Goal: Task Accomplishment & Management: Use online tool/utility

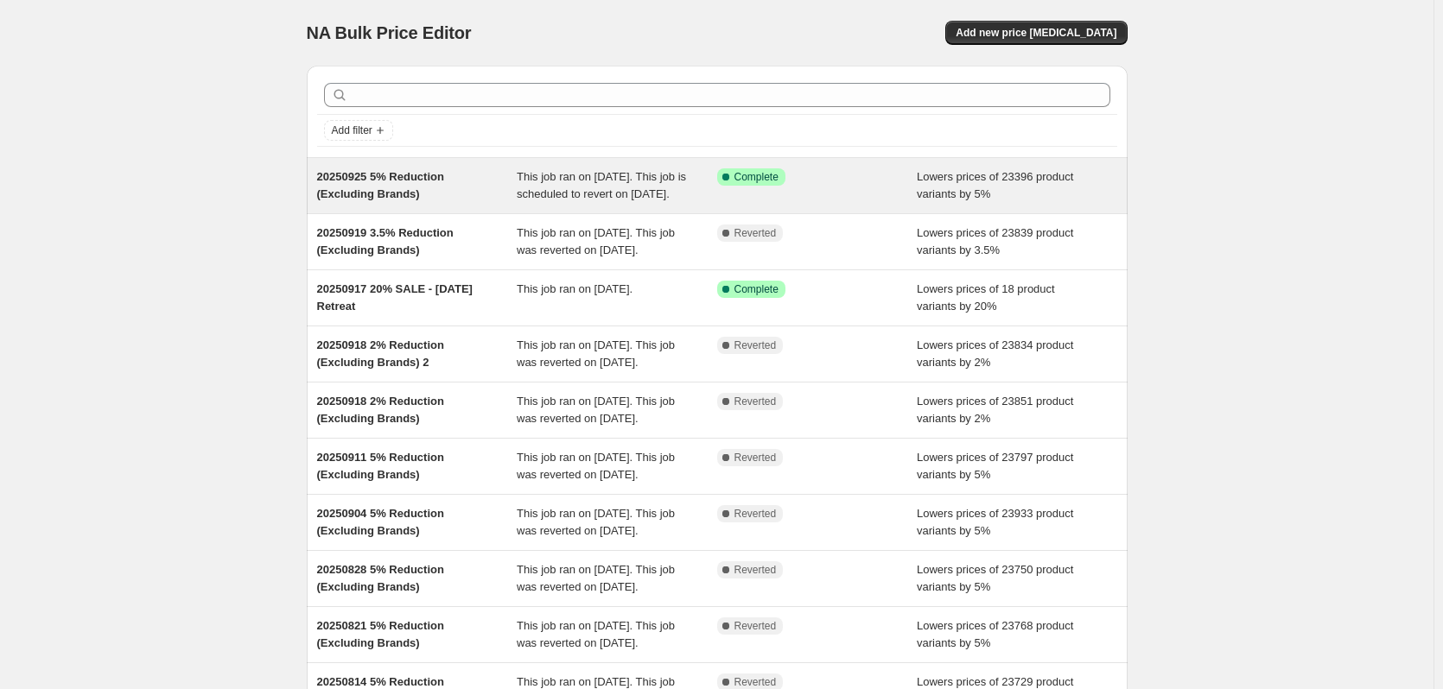
click at [908, 201] on div "Success Complete Complete" at bounding box center [817, 185] width 200 height 35
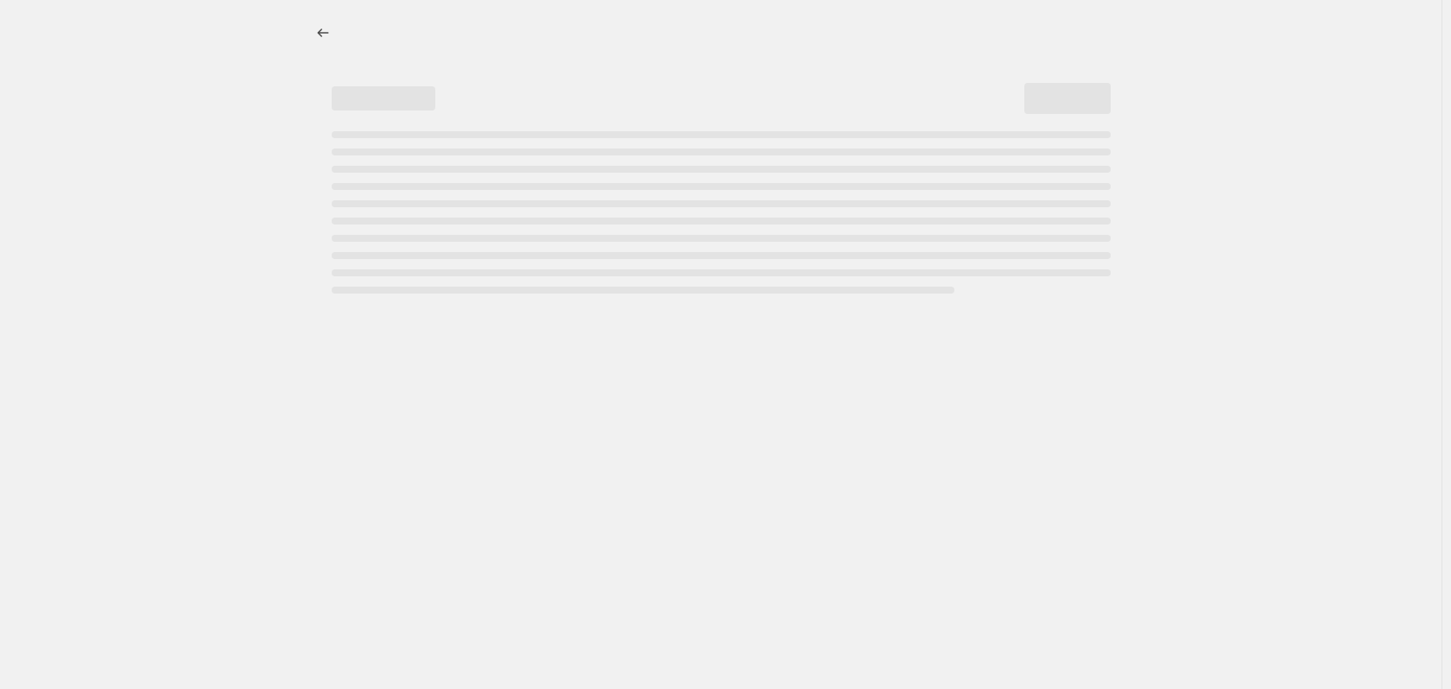
select select "percentage"
select select "no_change"
select select "vendor"
select select "not_equal"
select select "vendor"
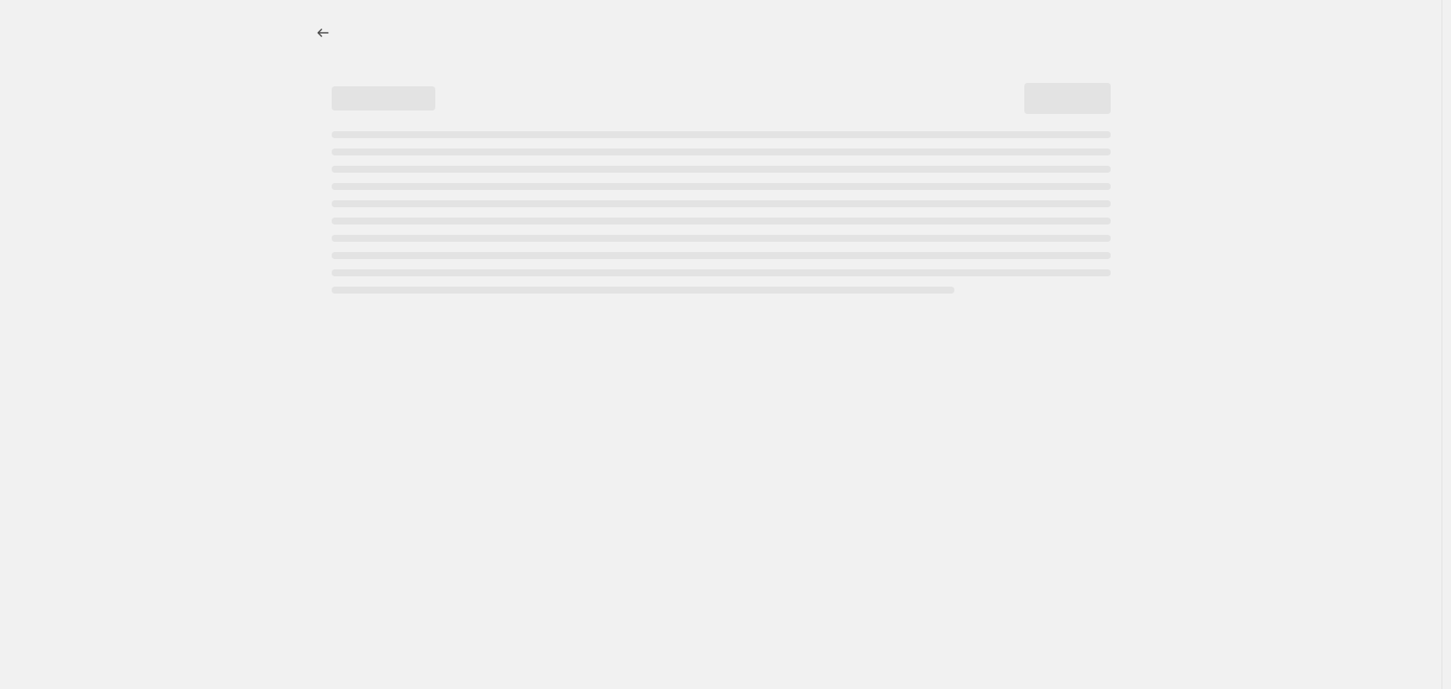
select select "not_equal"
select select "vendor"
select select "not_equal"
select select "vendor"
select select "not_equal"
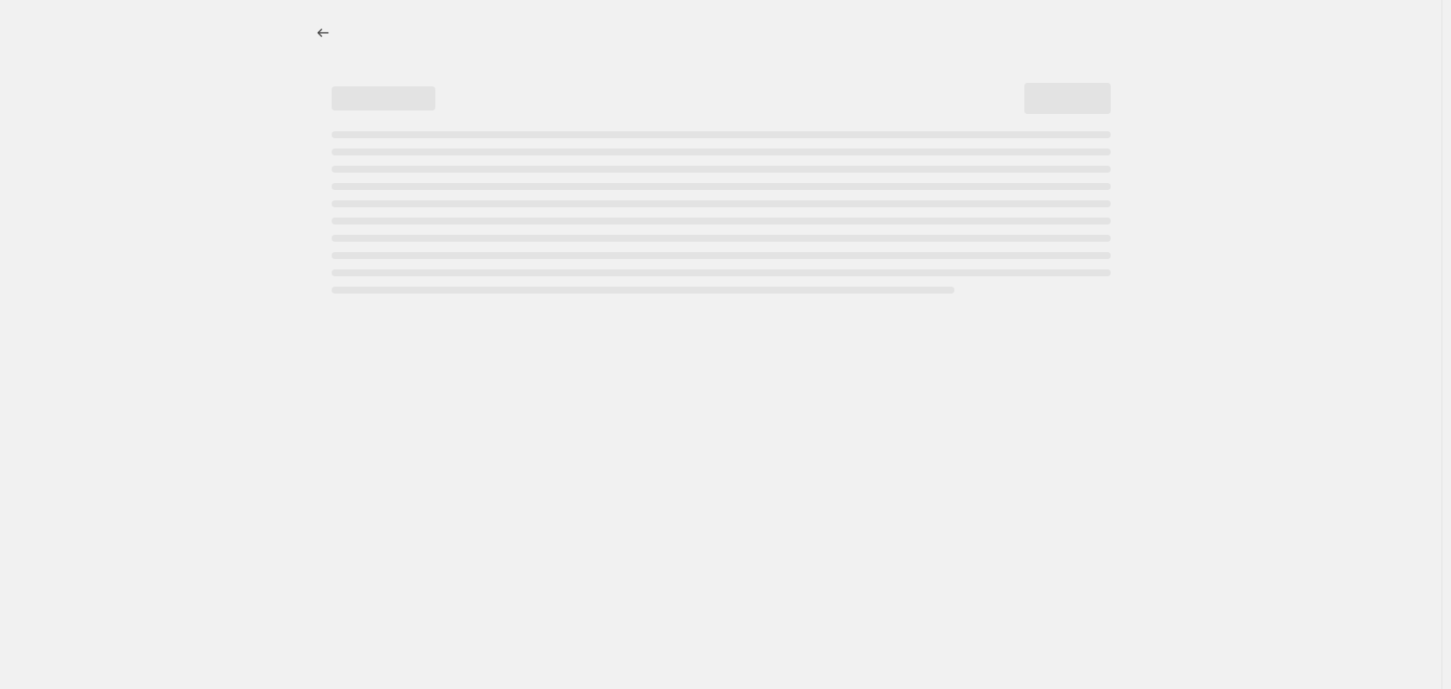
select select "vendor"
select select "not_equal"
select select "vendor"
select select "not_equal"
select select "product_status"
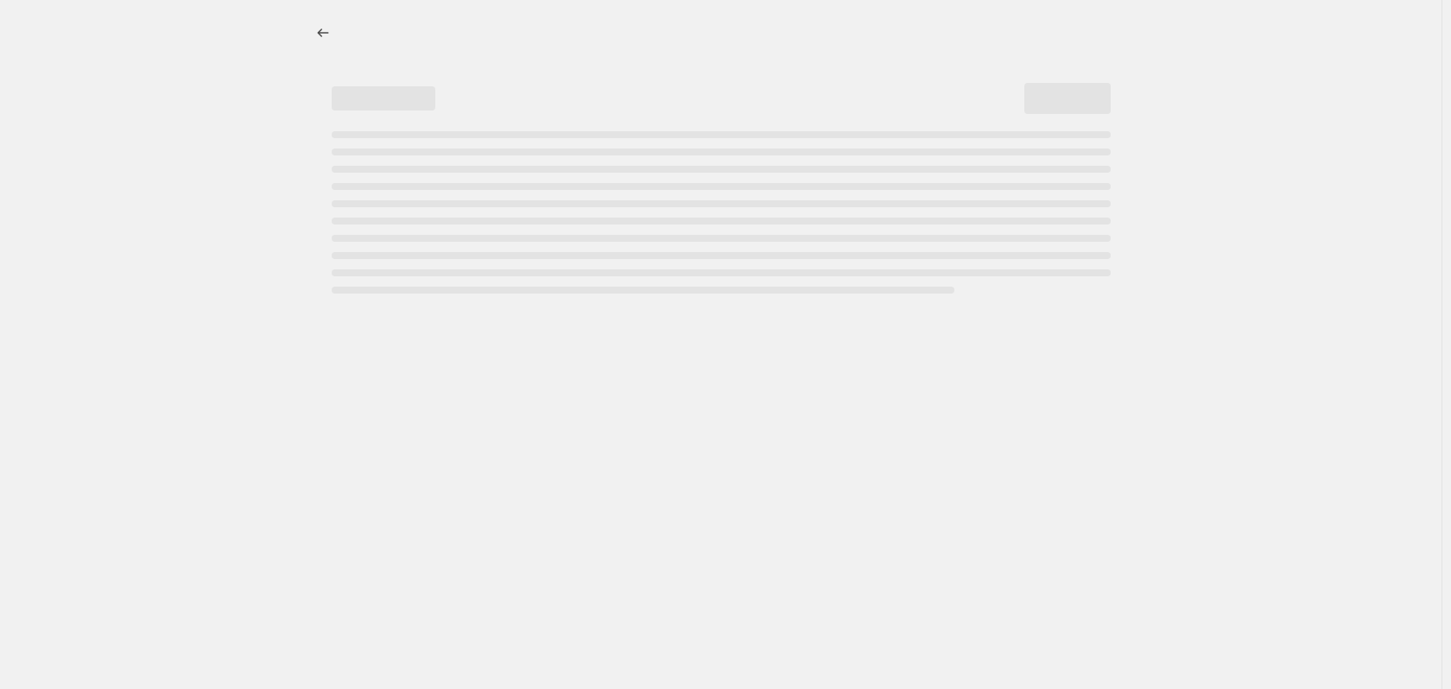
select select "not_equal"
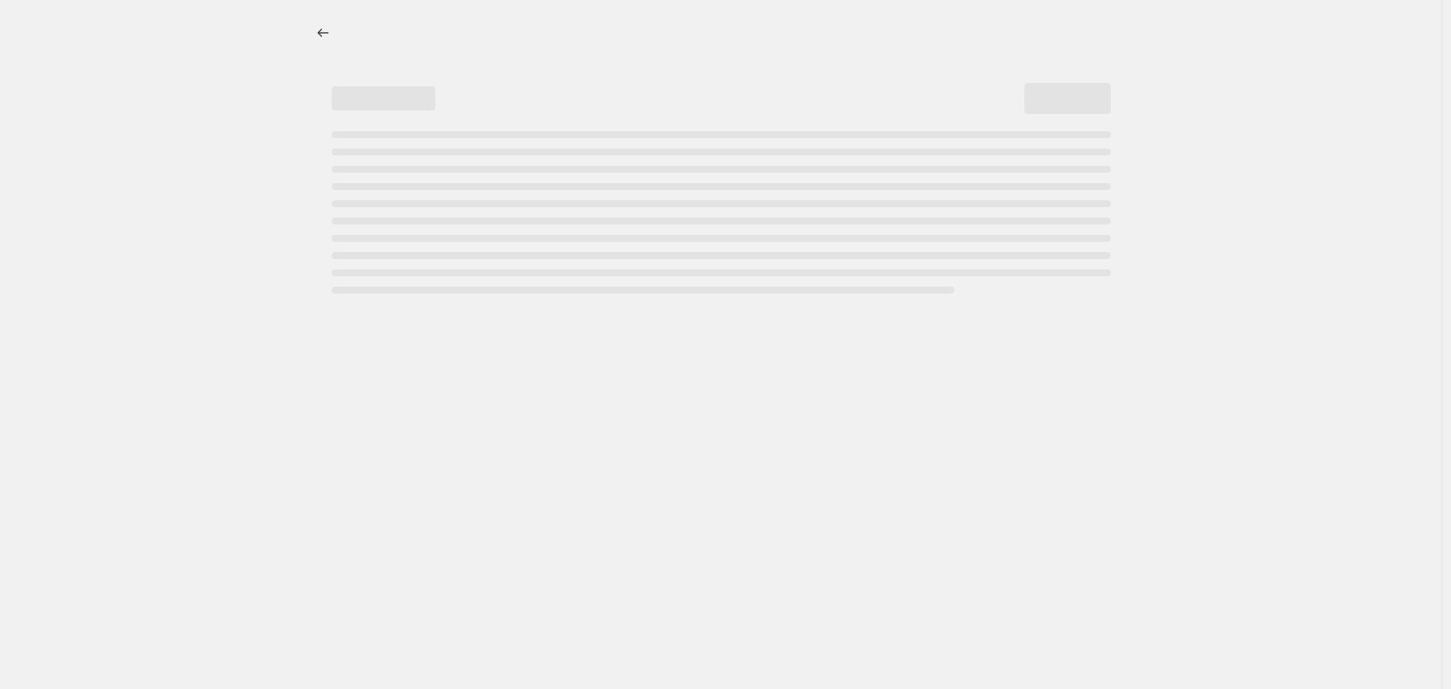
select select "not_equal"
select select "tag"
select select "not_equal"
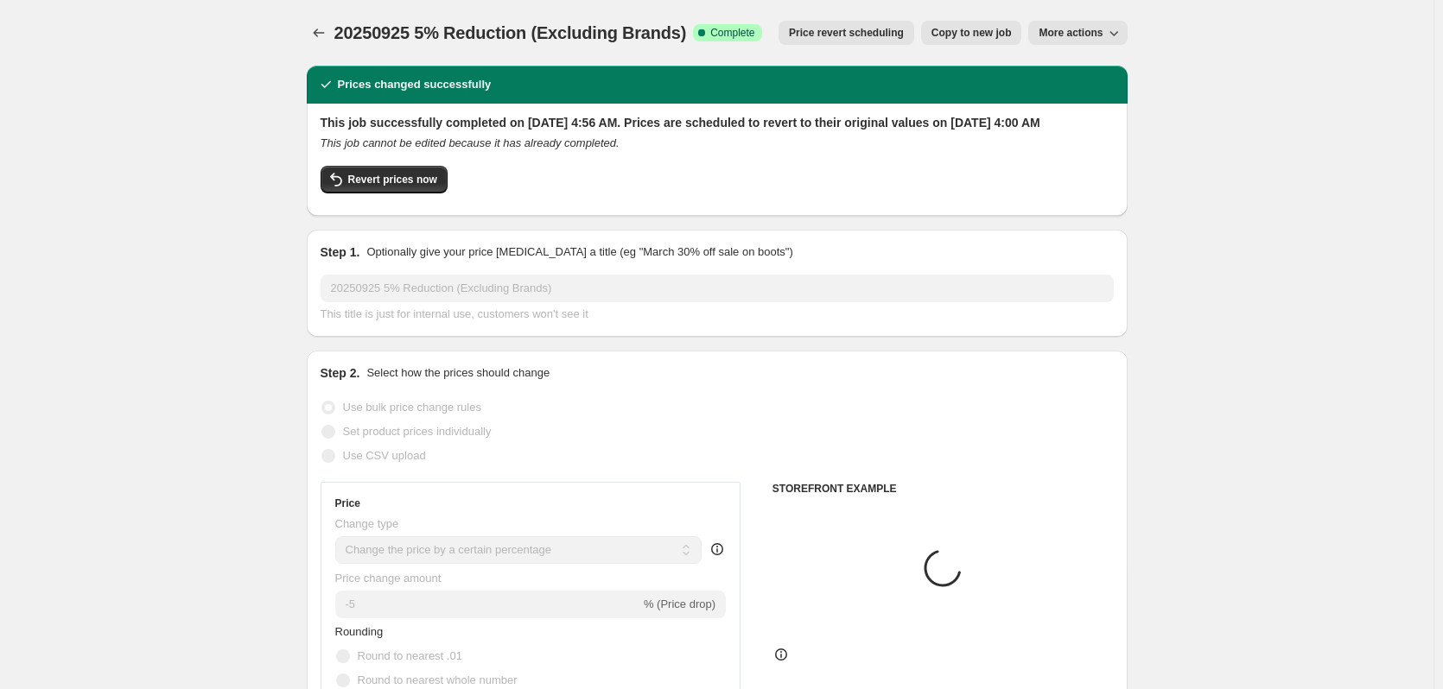
click at [959, 29] on span "Copy to new job" at bounding box center [971, 33] width 80 height 14
select select "percentage"
select select "no_change"
select select "vendor"
select select "not_equal"
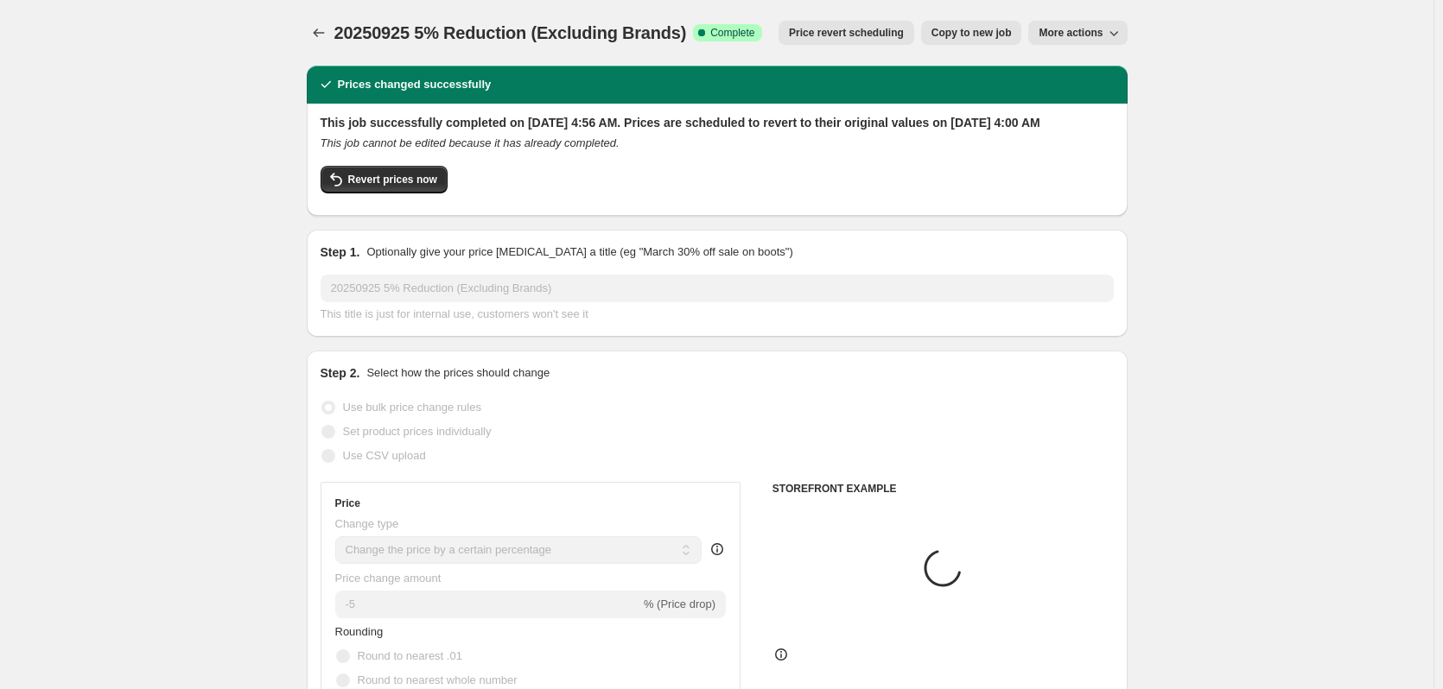
select select "vendor"
select select "not_equal"
select select "vendor"
select select "not_equal"
select select "vendor"
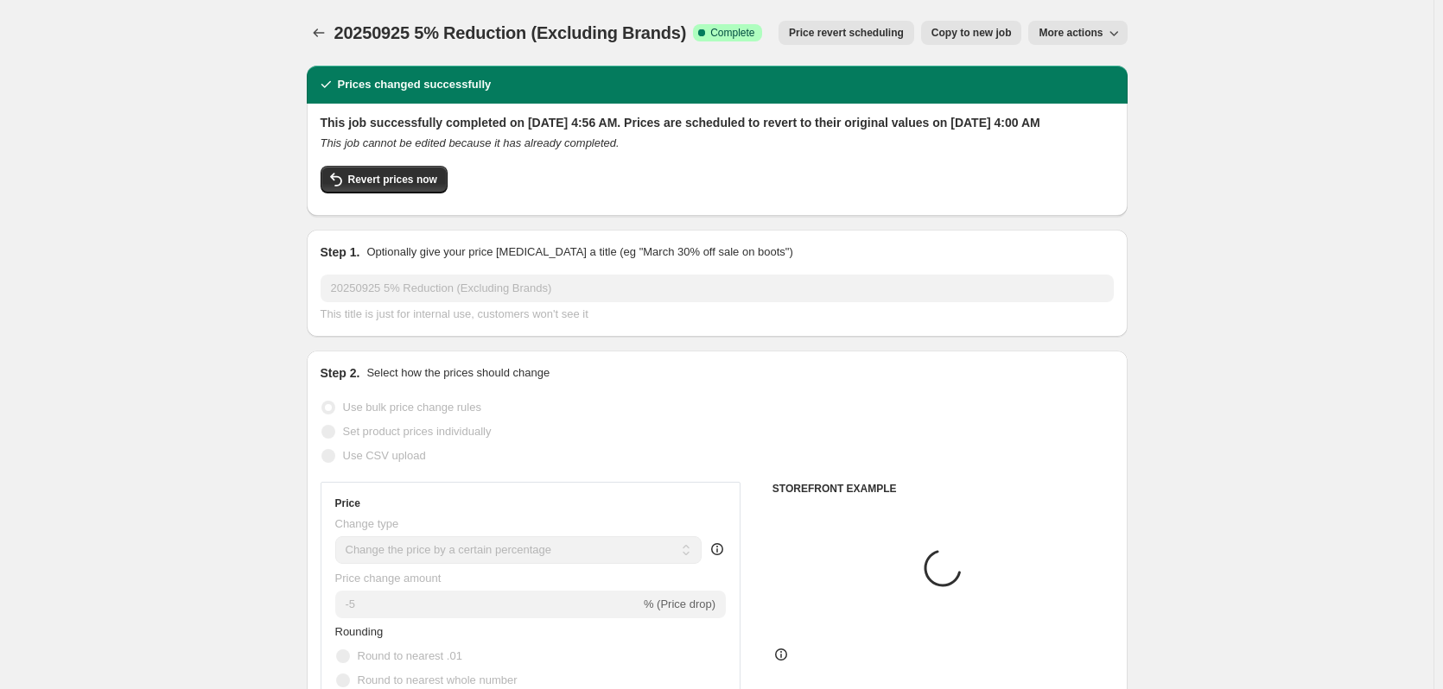
select select "not_equal"
select select "vendor"
select select "not_equal"
select select "vendor"
select select "not_equal"
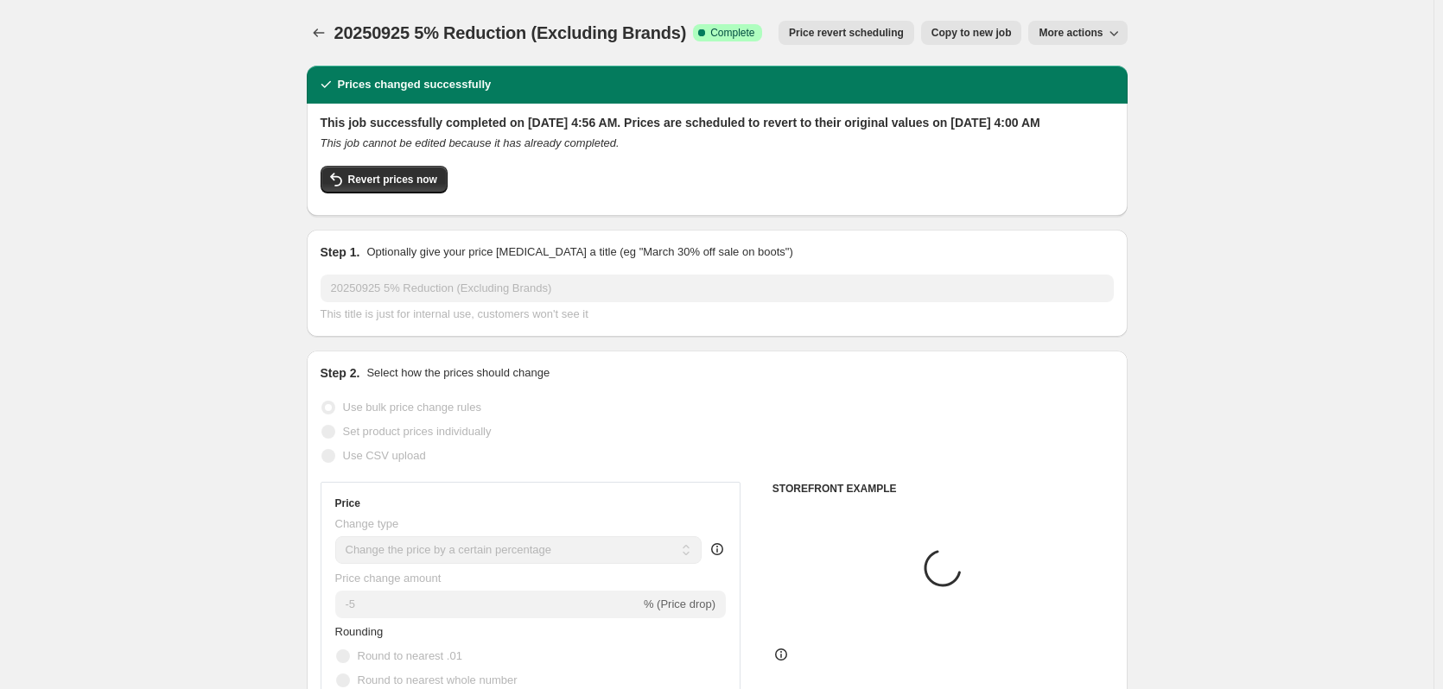
select select "product_status"
select select "not_equal"
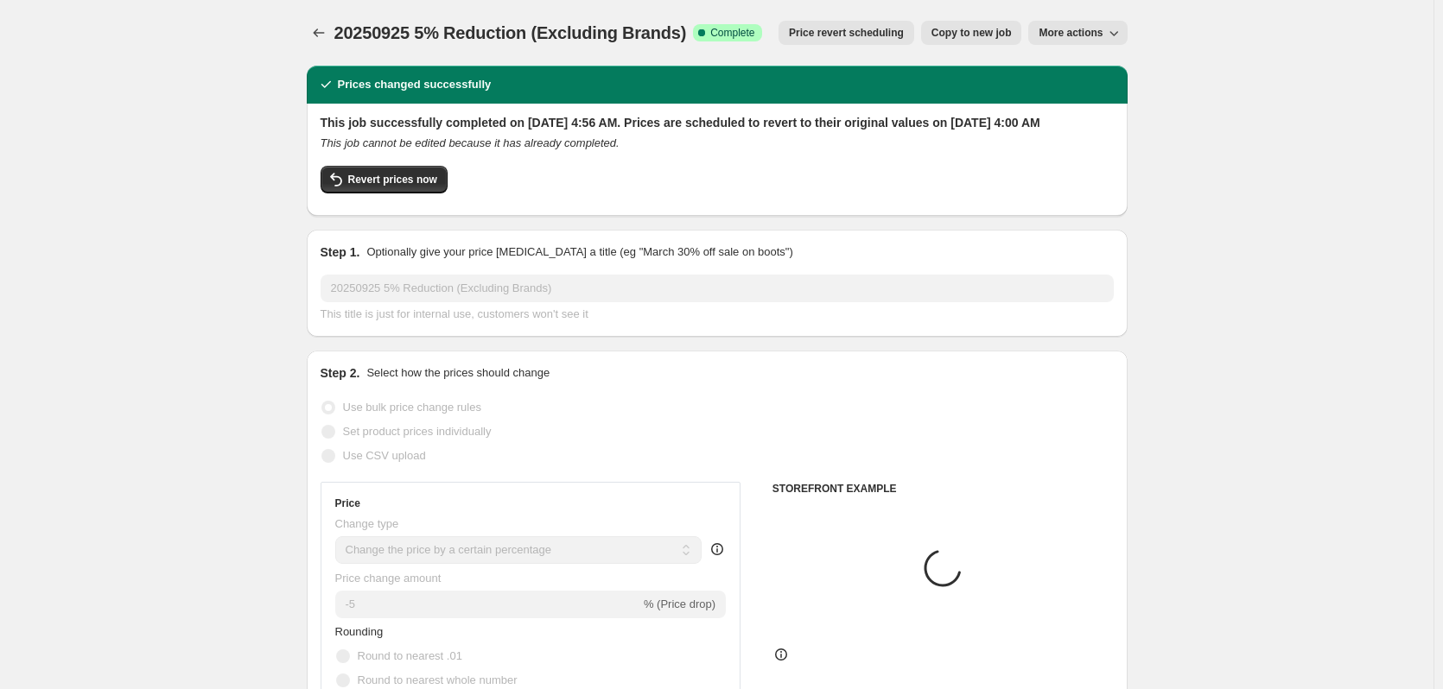
select select "not_equal"
select select "tag"
select select "not_equal"
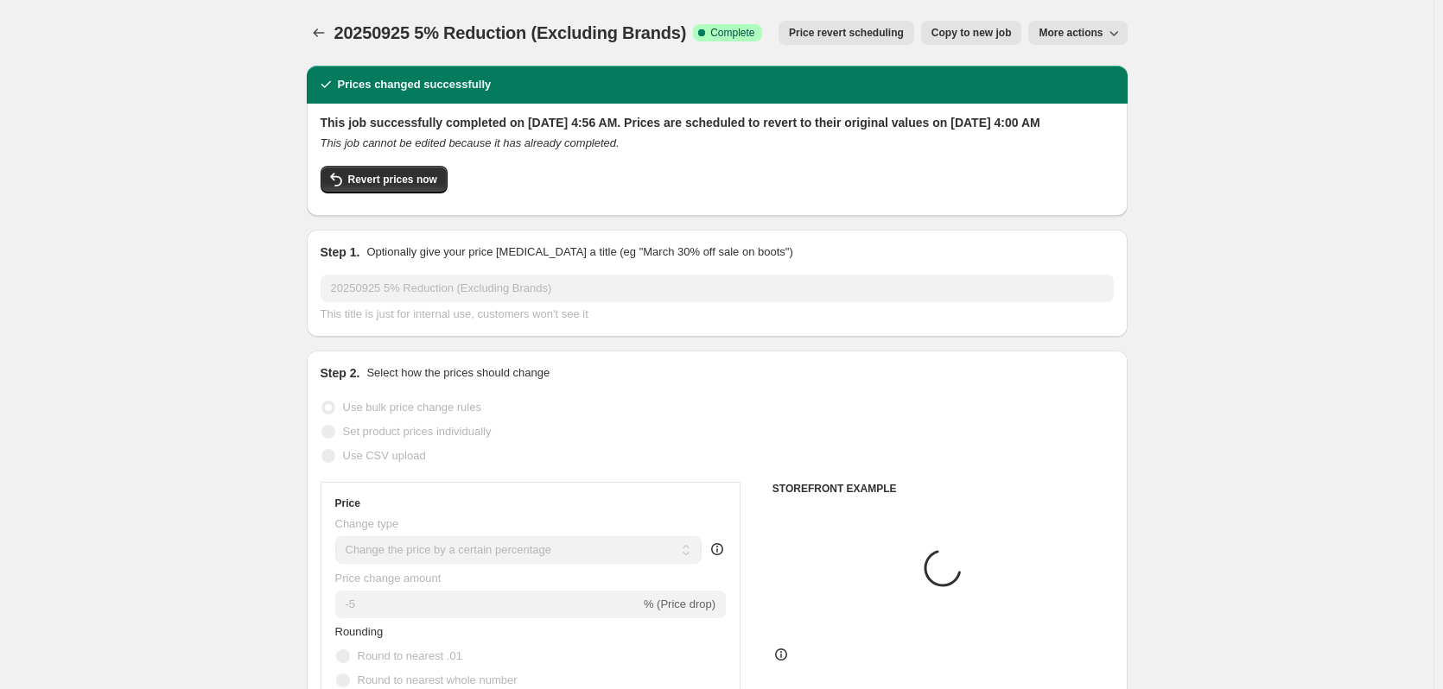
select select "not_equal"
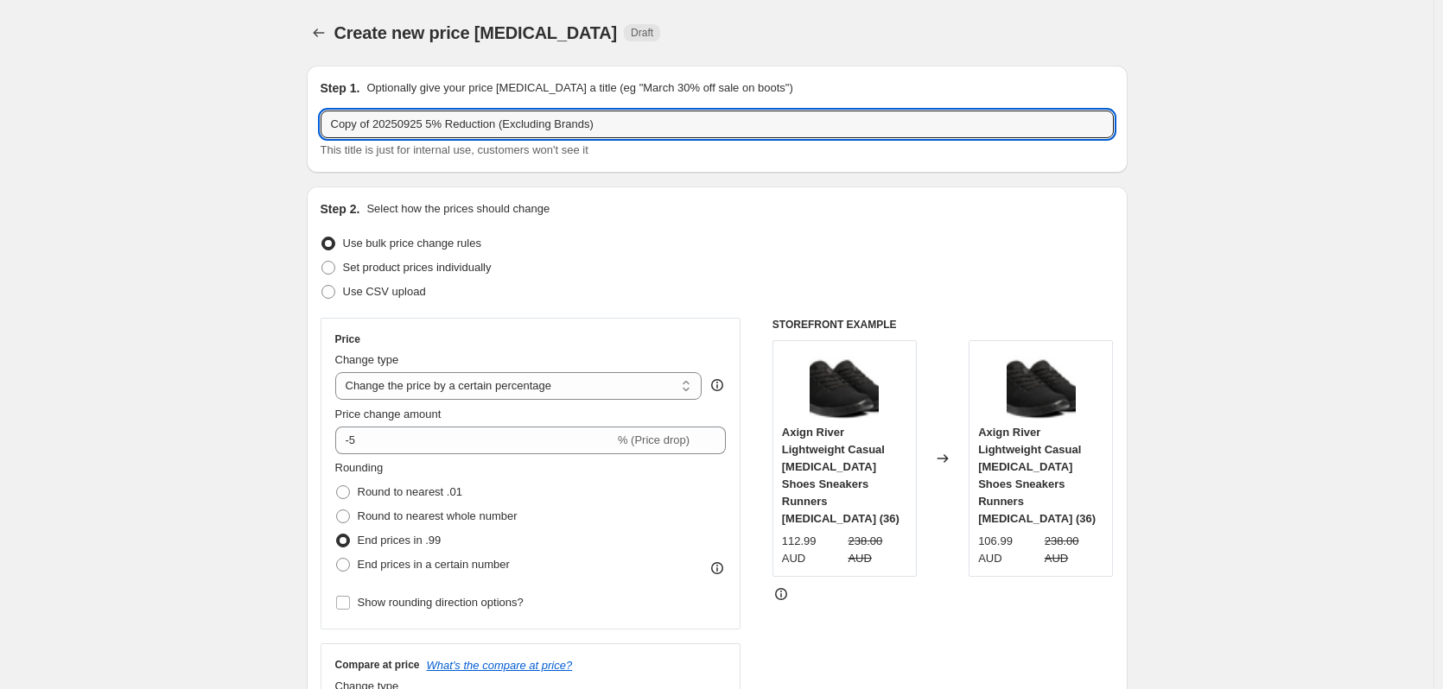
drag, startPoint x: 376, startPoint y: 124, endPoint x: 275, endPoint y: 122, distance: 101.1
click at [382, 126] on input "20250925 5% Reduction (Excluding Brands)" at bounding box center [717, 125] width 793 height 28
click at [366, 129] on input "202501002 5% Reduction (Excluding Brands)" at bounding box center [717, 125] width 793 height 28
type input "20251002 5% Reduction (Excluding Brands)"
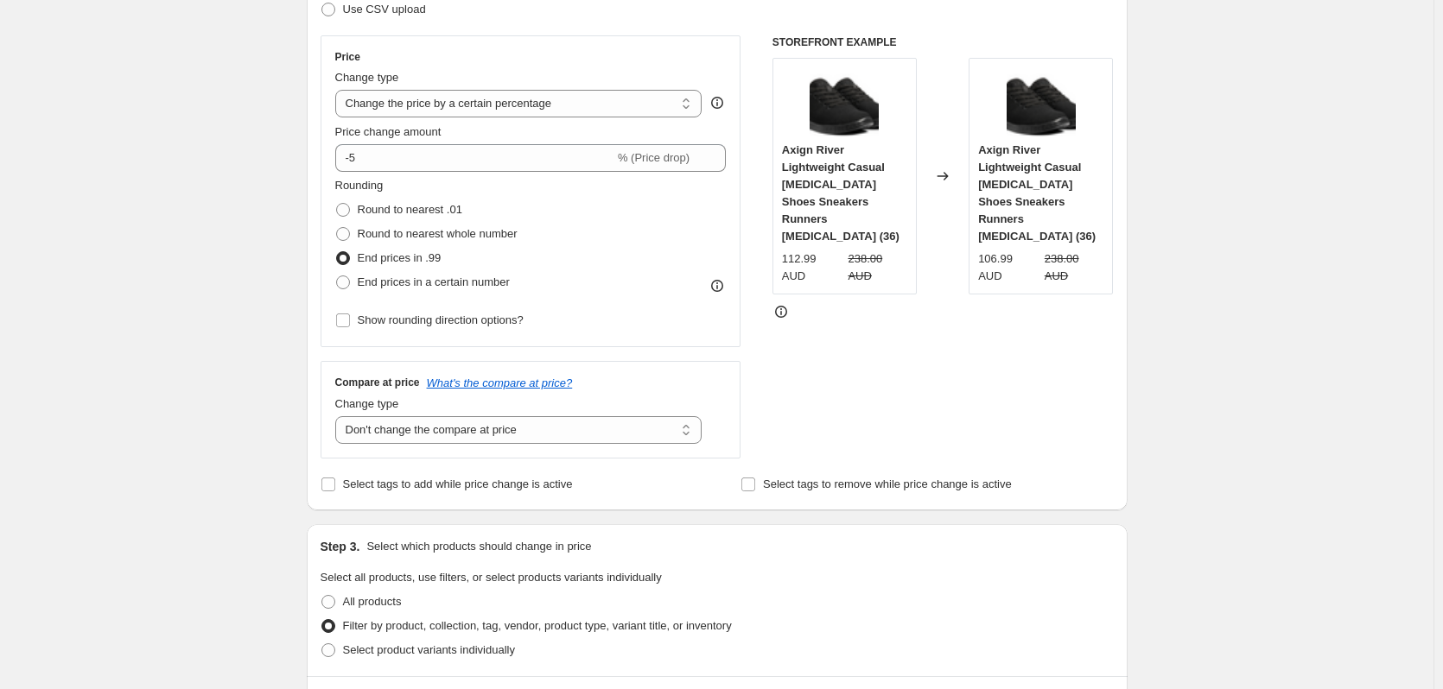
scroll to position [346, 0]
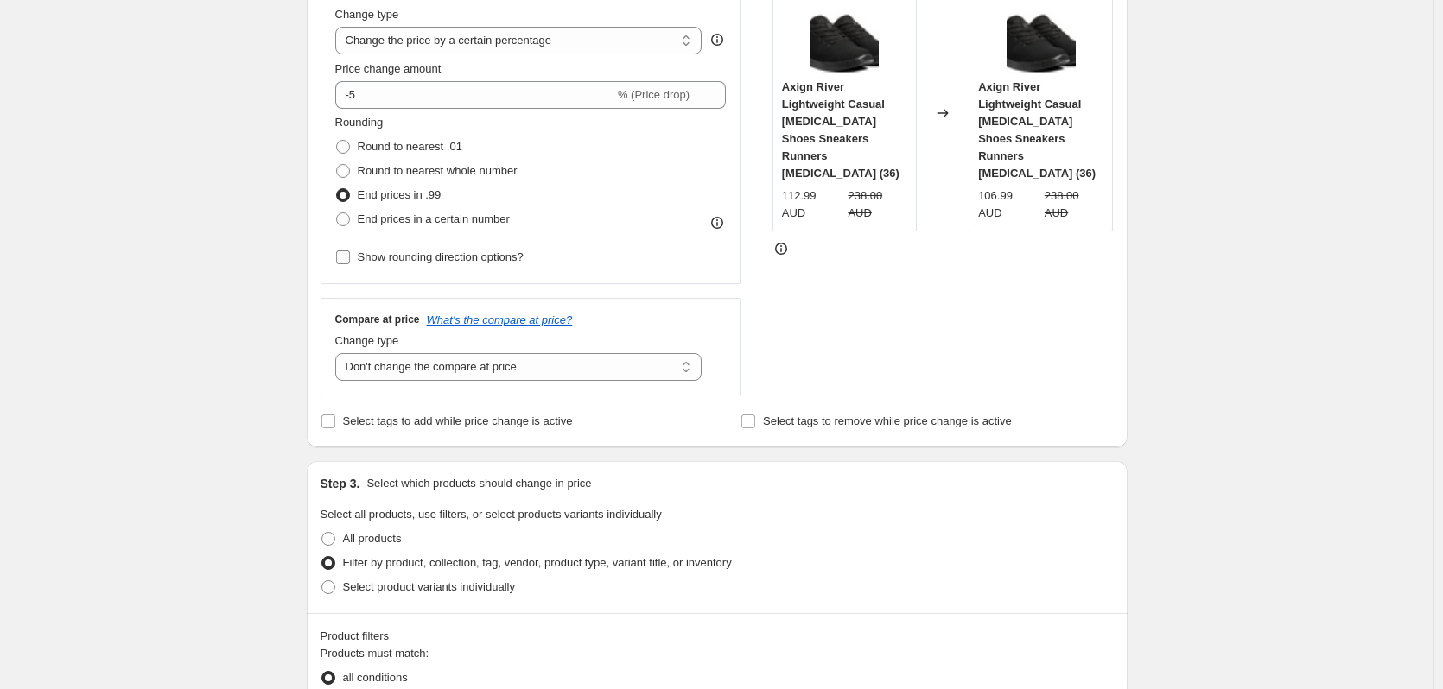
click at [365, 265] on span "Show rounding direction options?" at bounding box center [441, 257] width 166 height 17
click at [350, 264] on input "Show rounding direction options?" at bounding box center [343, 258] width 14 height 14
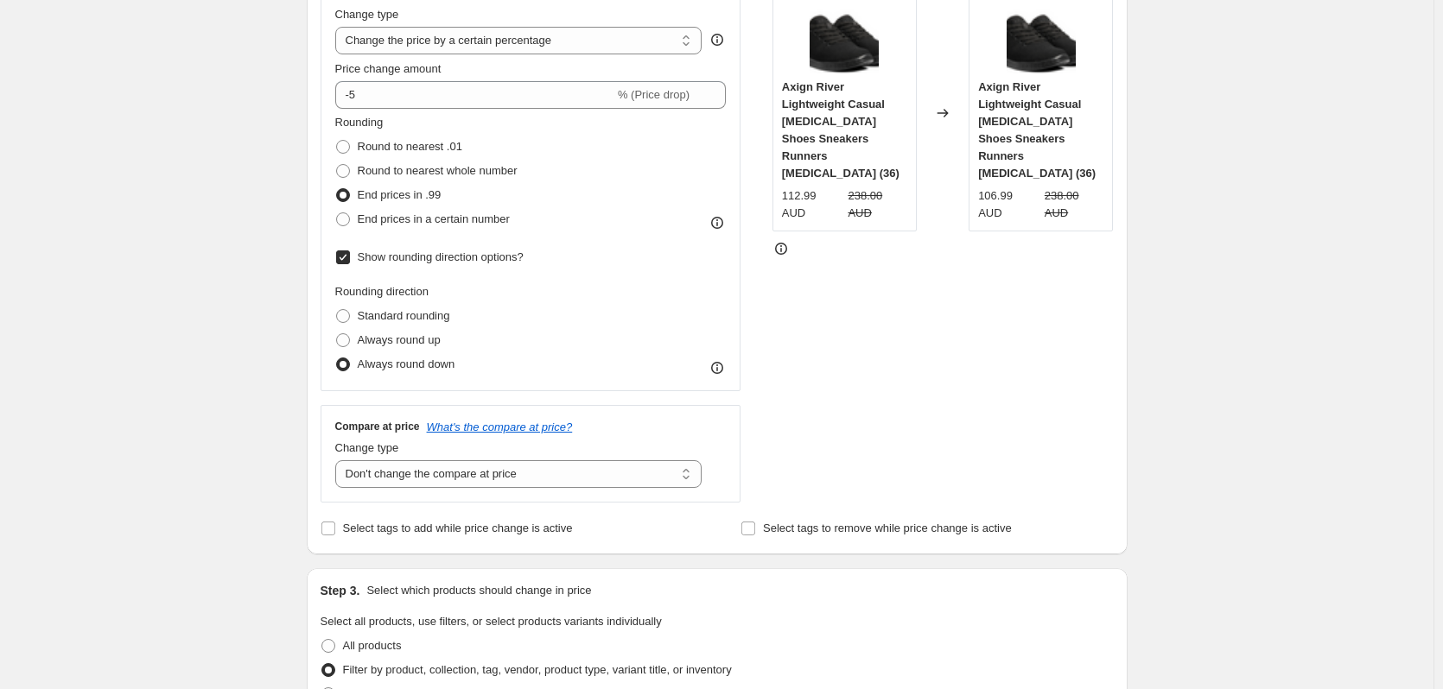
click at [366, 259] on span "Show rounding direction options?" at bounding box center [441, 257] width 166 height 13
click at [350, 259] on input "Show rounding direction options?" at bounding box center [343, 258] width 14 height 14
checkbox input "false"
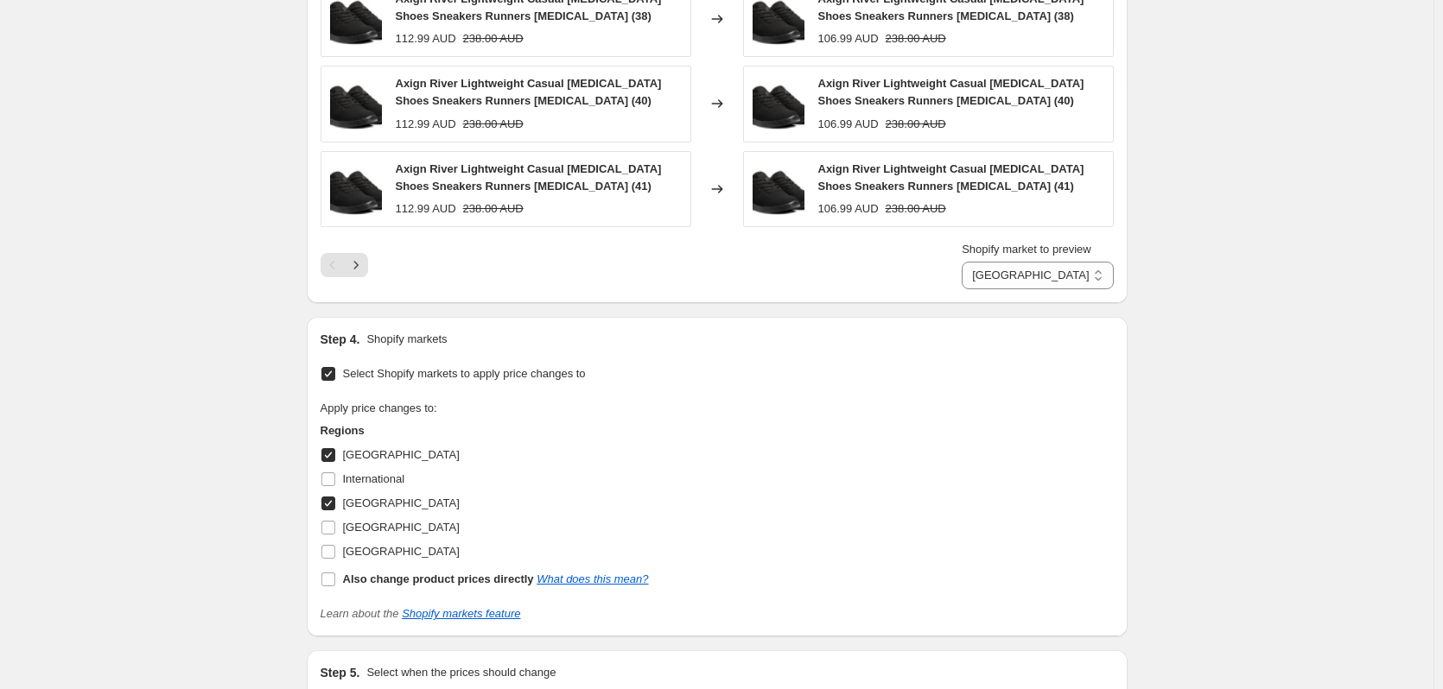
scroll to position [2251, 0]
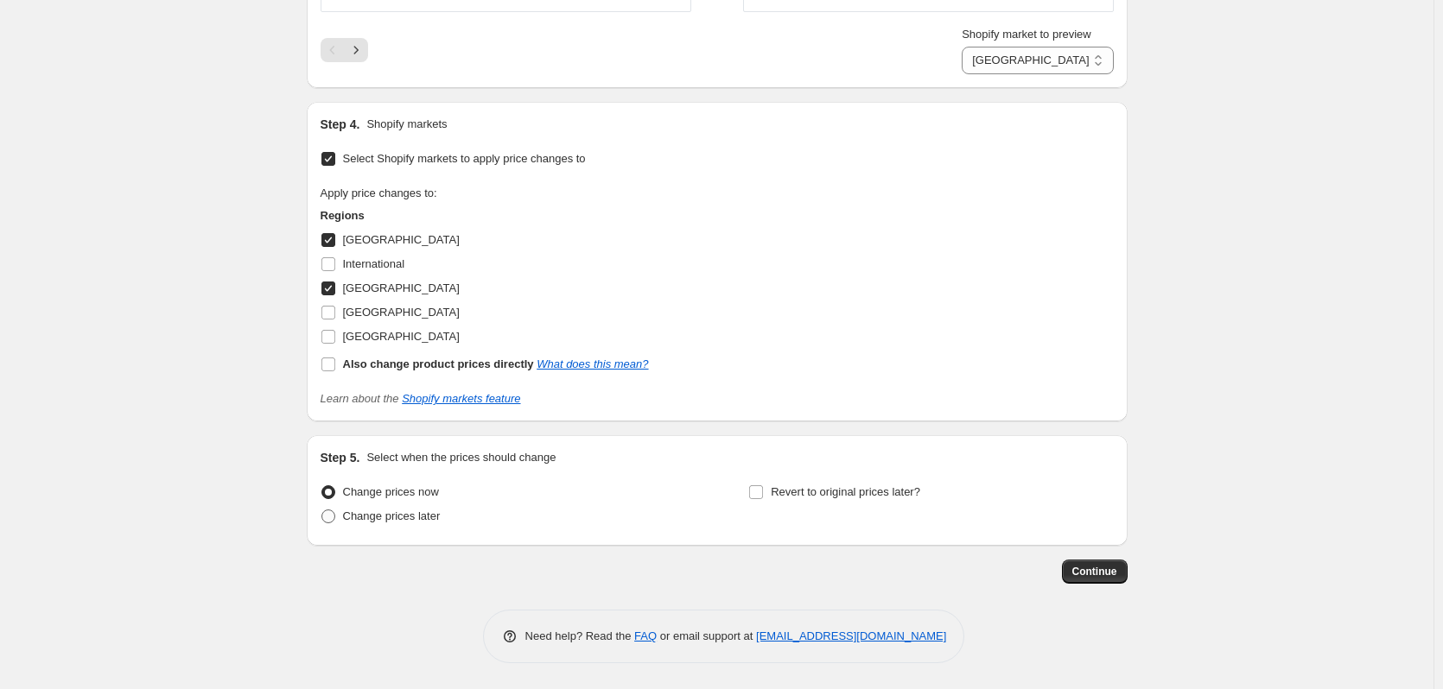
click at [421, 523] on span "Change prices later" at bounding box center [392, 516] width 98 height 13
click at [322, 511] on input "Change prices later" at bounding box center [321, 510] width 1 height 1
radio input "true"
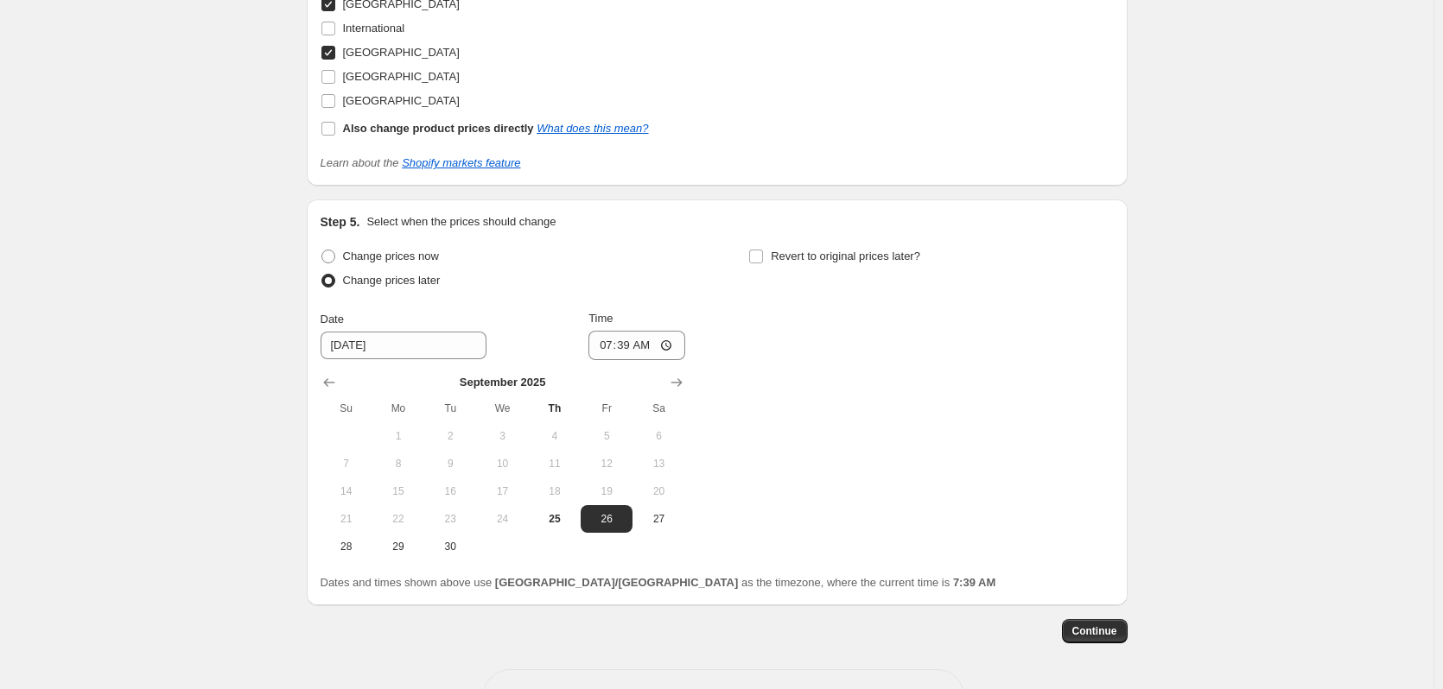
scroll to position [2510, 0]
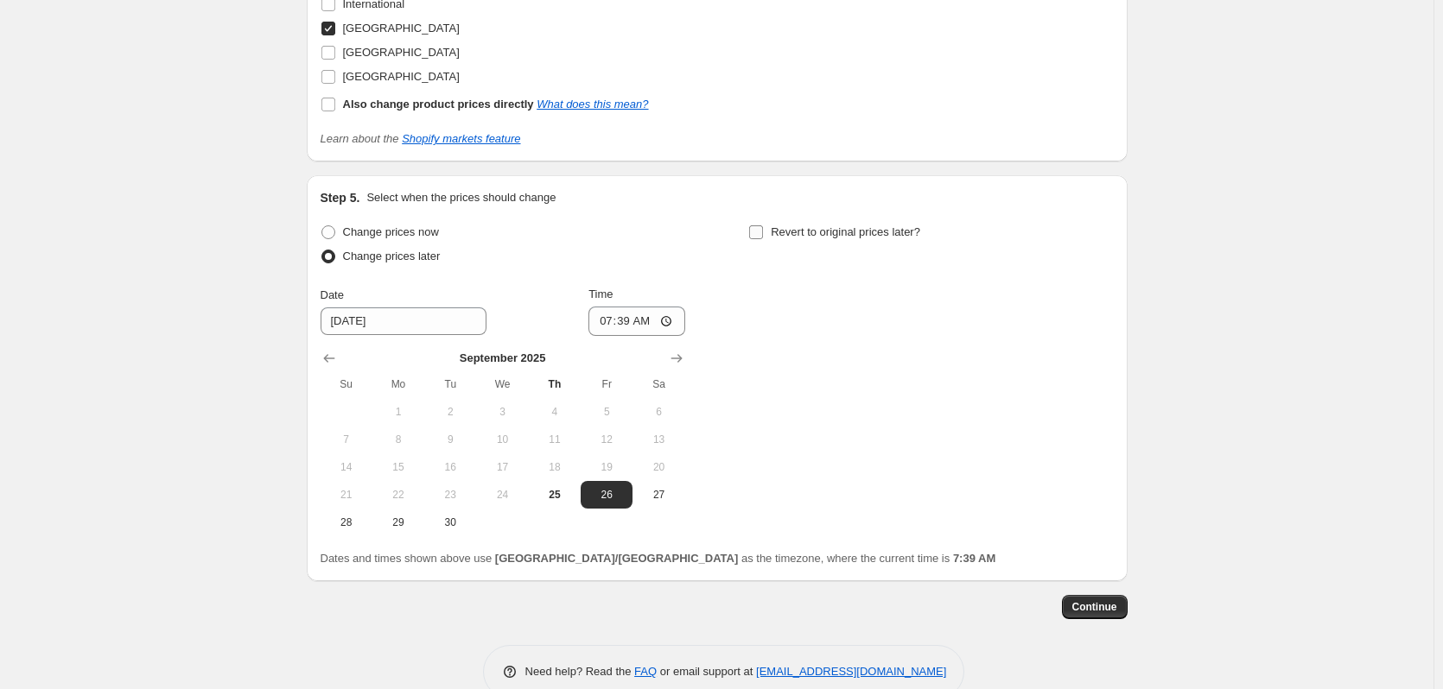
click at [779, 230] on span "Revert to original prices later?" at bounding box center [845, 231] width 149 height 13
click at [763, 230] on input "Revert to original prices later?" at bounding box center [756, 232] width 14 height 14
checkbox input "true"
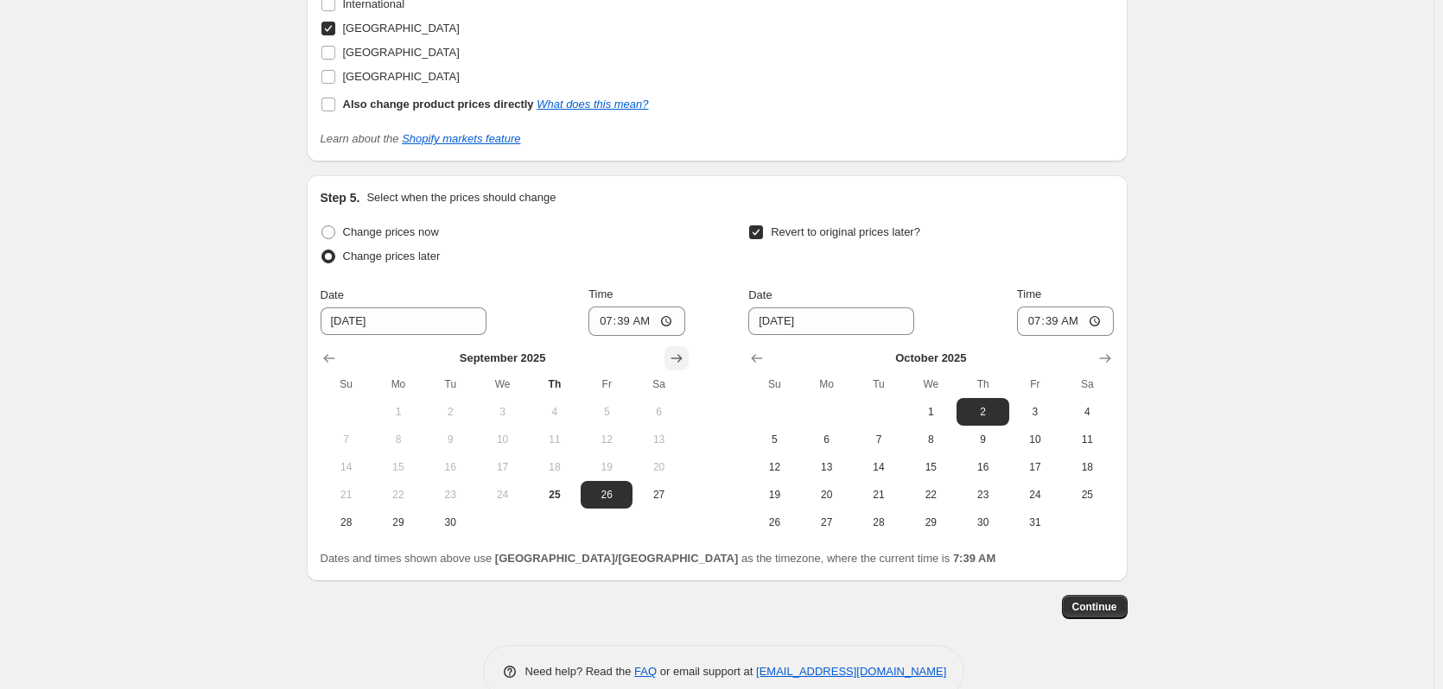
click at [670, 359] on button "Show next month, October 2025" at bounding box center [676, 358] width 24 height 24
click at [544, 412] on span "2" at bounding box center [555, 412] width 38 height 14
type input "[DATE]"
click at [611, 322] on input "07:39" at bounding box center [636, 321] width 97 height 29
type input "04:45"
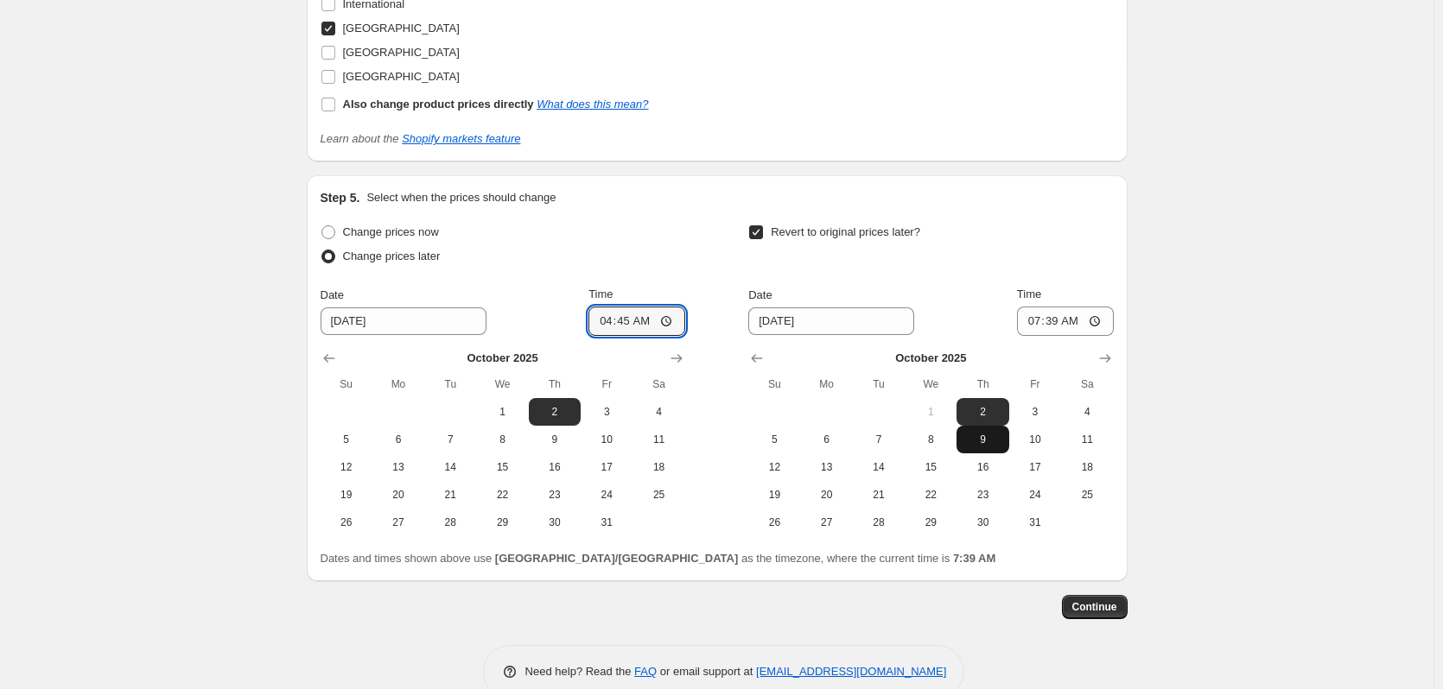
click at [984, 433] on button "9" at bounding box center [982, 440] width 52 height 28
type input "[DATE]"
click at [1032, 316] on input "07:39" at bounding box center [1065, 321] width 97 height 29
type input "04:00"
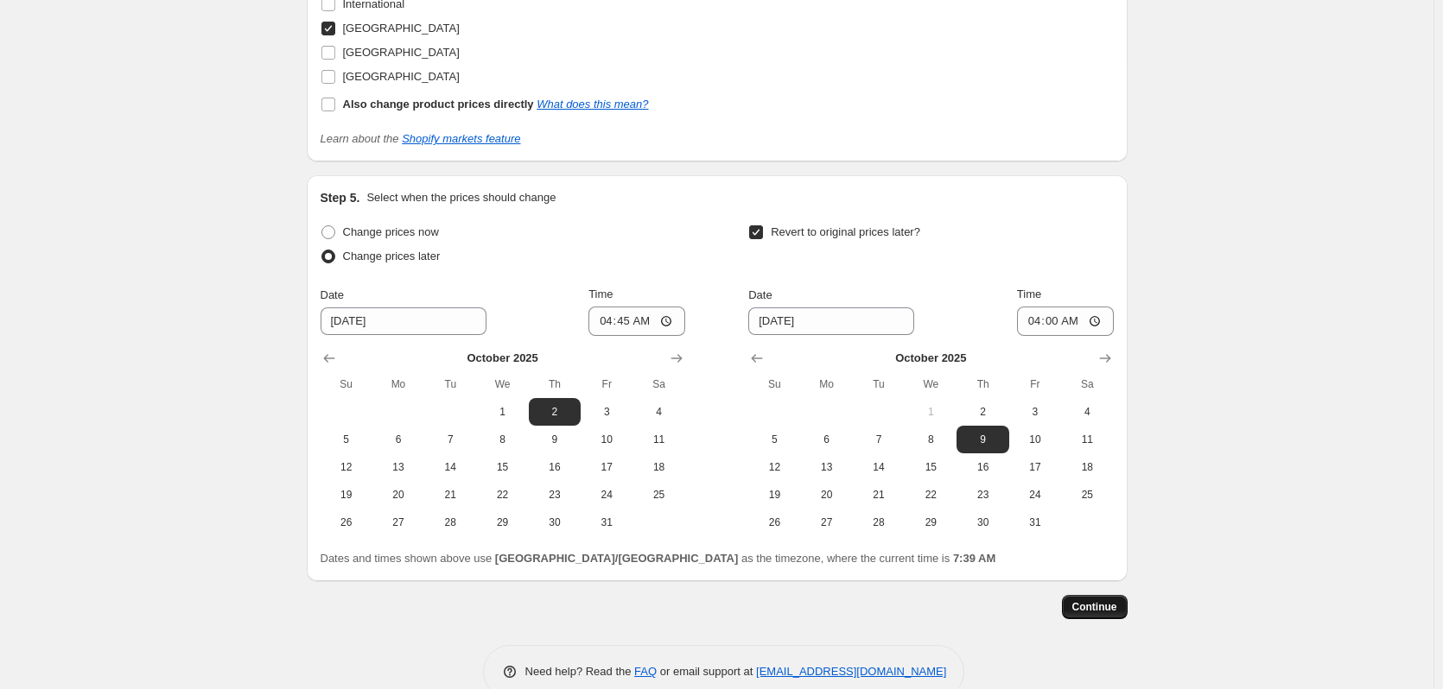
click at [1083, 600] on button "Continue" at bounding box center [1095, 607] width 66 height 24
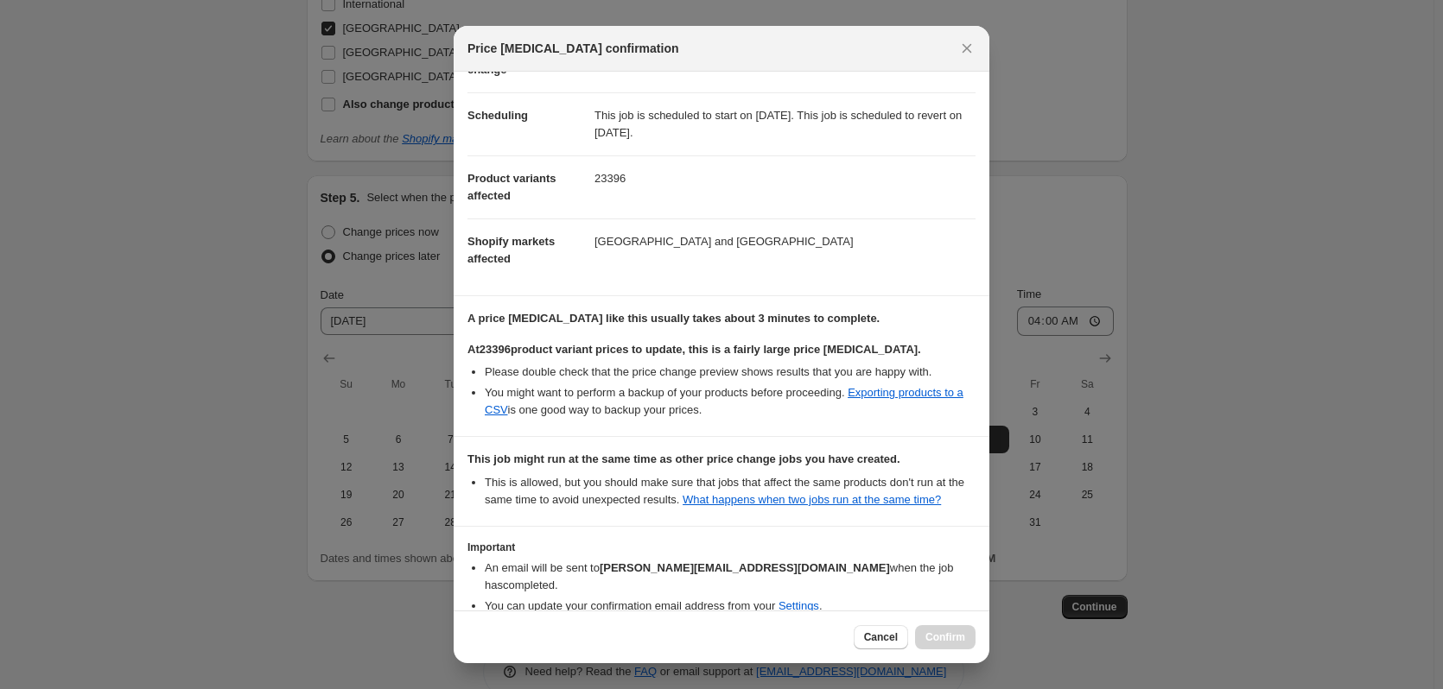
scroll to position [193, 0]
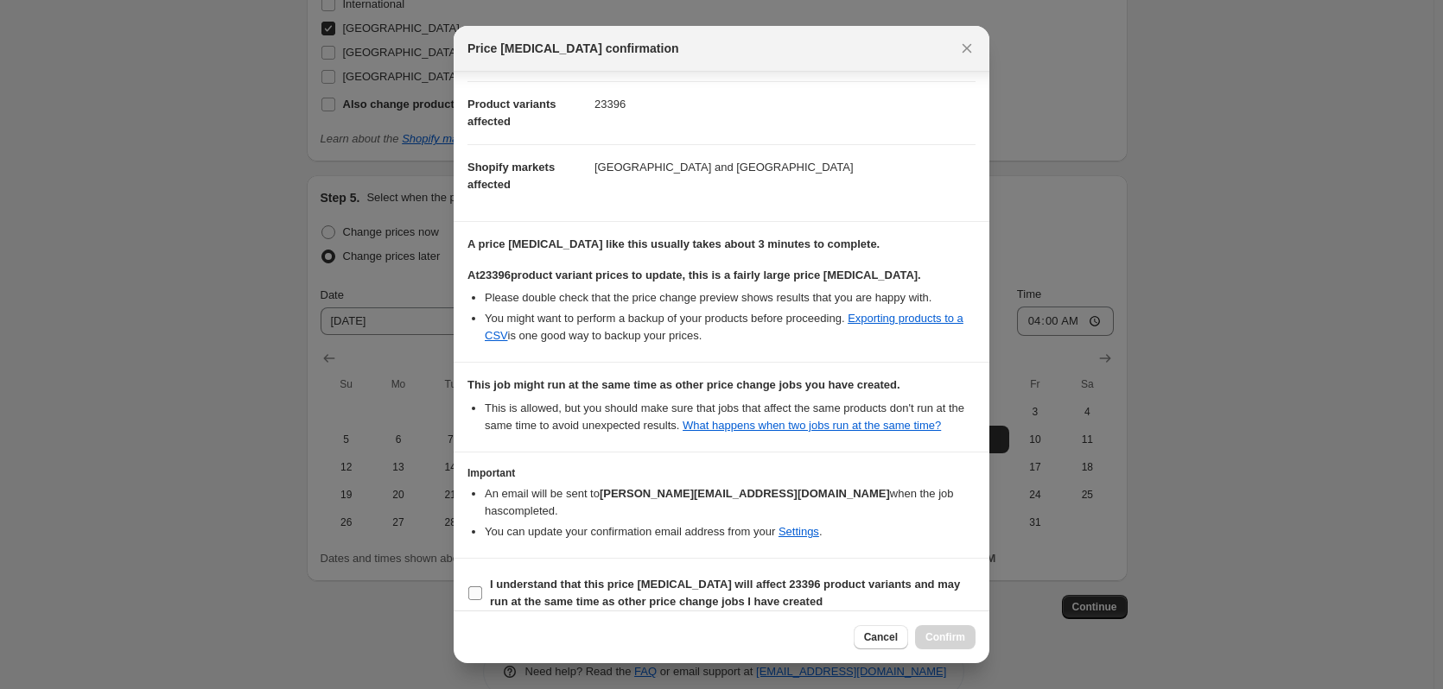
click at [589, 578] on b "I understand that this price [MEDICAL_DATA] will affect 23396 product variants …" at bounding box center [725, 593] width 470 height 30
click at [482, 587] on input "I understand that this price [MEDICAL_DATA] will affect 23396 product variants …" at bounding box center [475, 594] width 14 height 14
checkbox input "true"
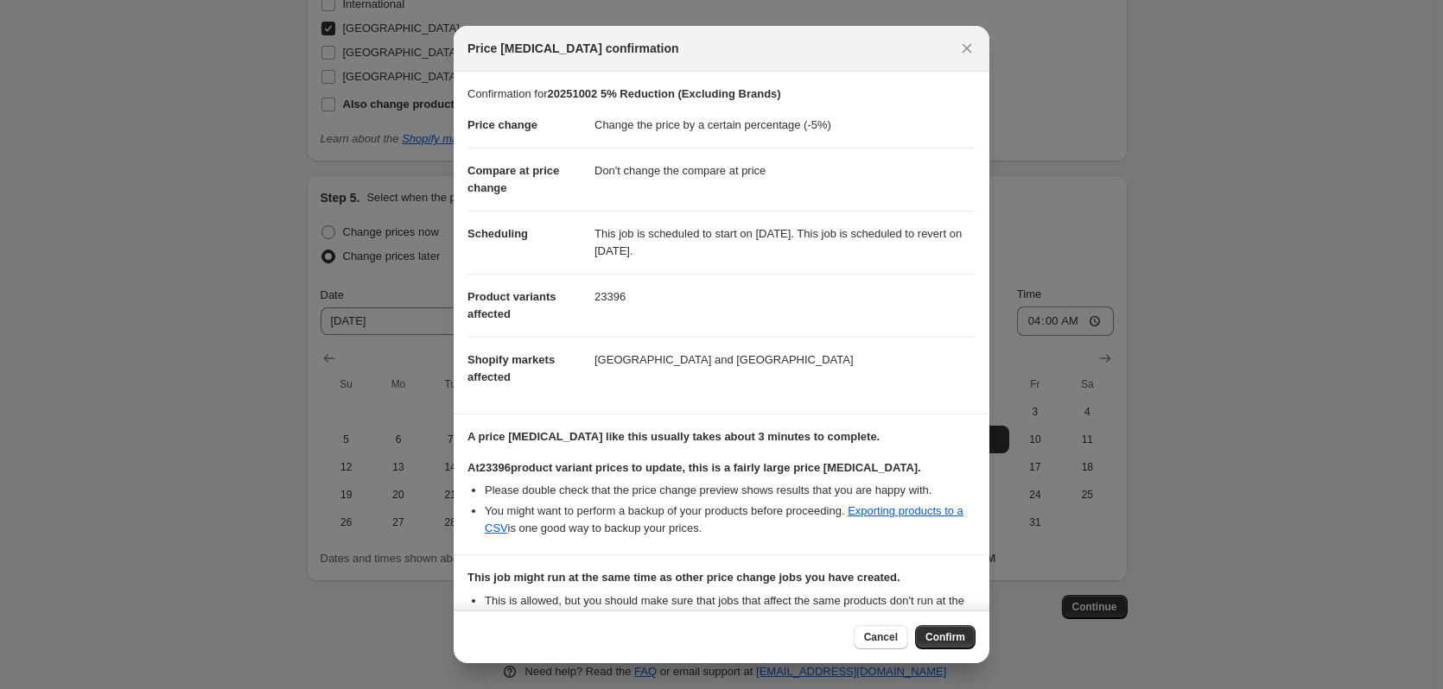
click at [945, 652] on div "Cancel Confirm" at bounding box center [722, 637] width 536 height 53
click at [948, 648] on button "Confirm" at bounding box center [945, 637] width 60 height 24
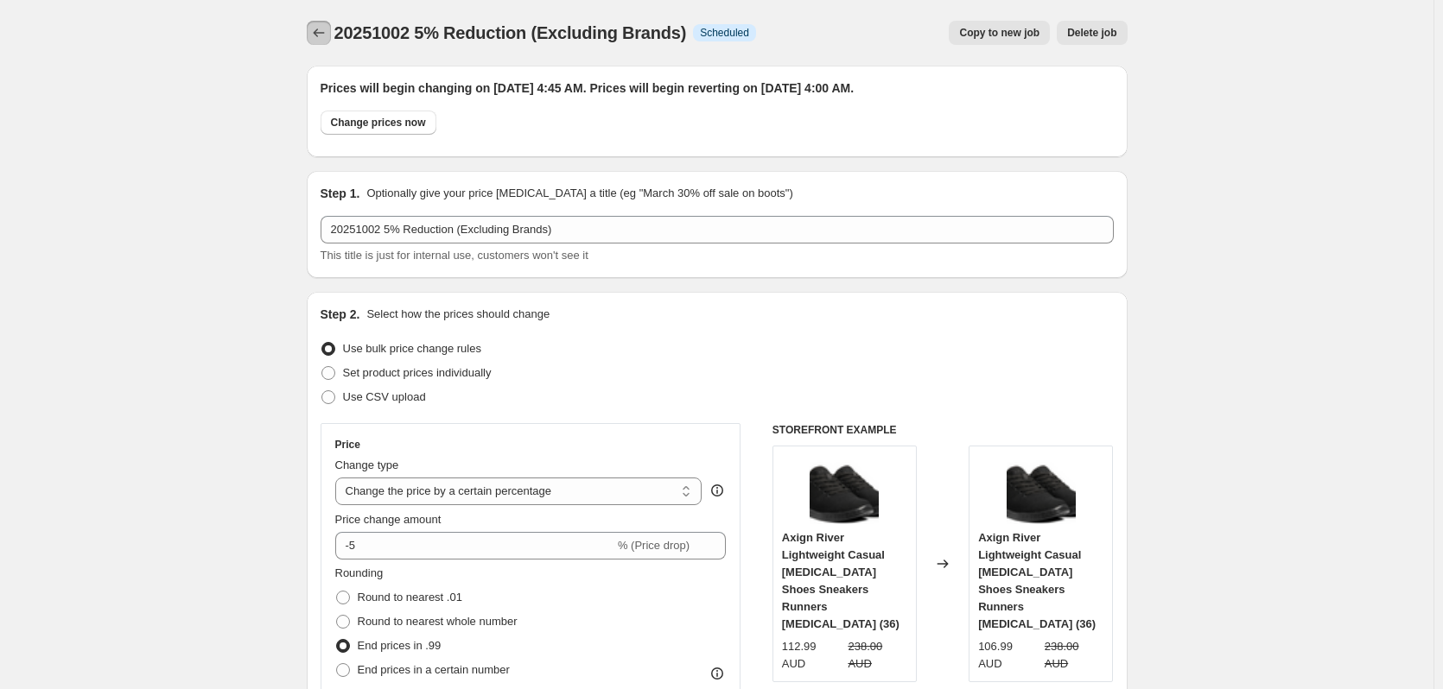
click at [316, 29] on icon "Price change jobs" at bounding box center [318, 32] width 17 height 17
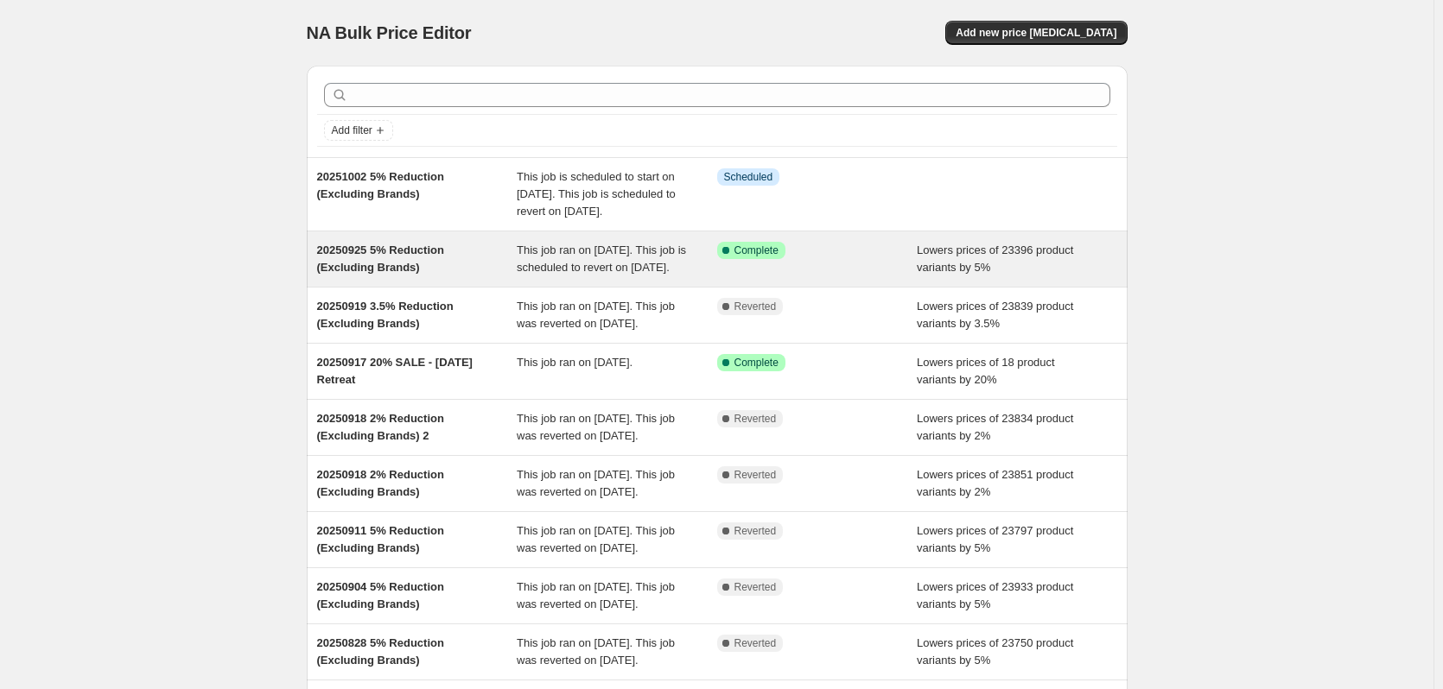
click at [894, 276] on div "Success Complete Complete" at bounding box center [817, 259] width 200 height 35
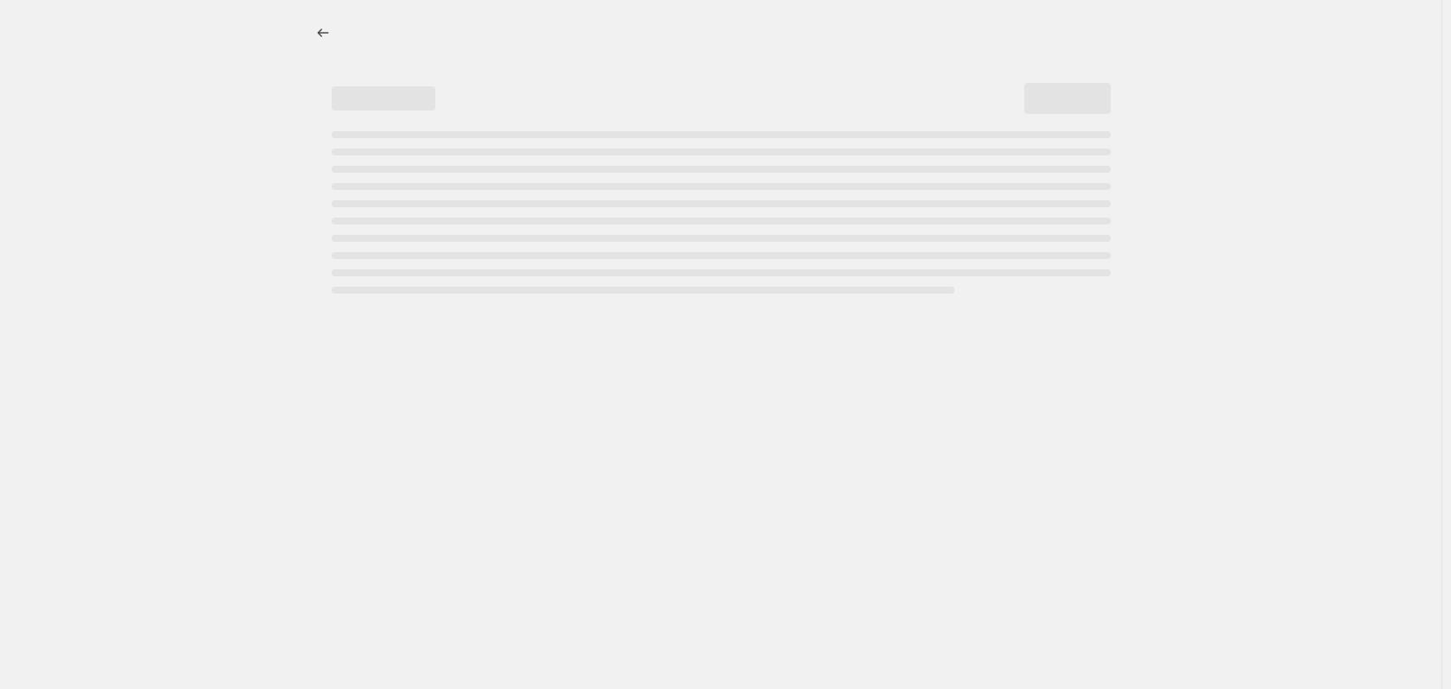
select select "percentage"
select select "no_change"
select select "vendor"
select select "not_equal"
select select "vendor"
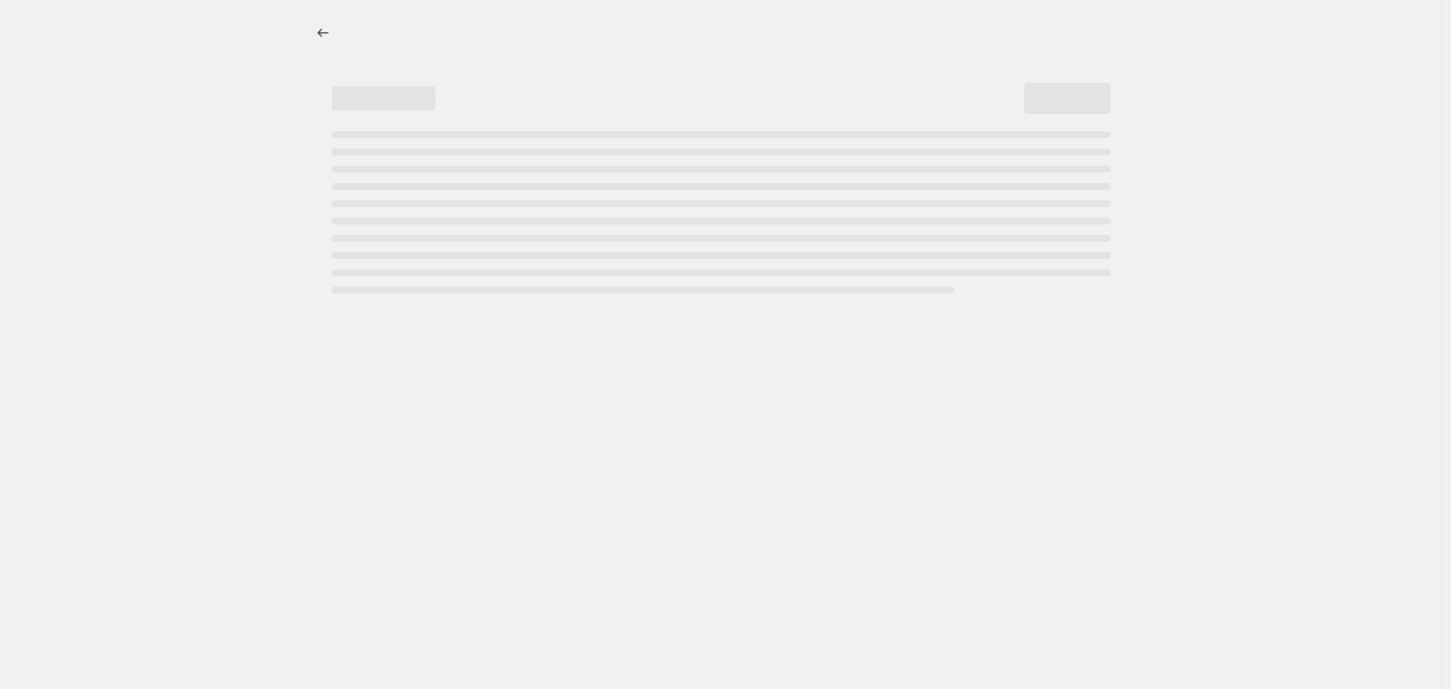
select select "not_equal"
select select "vendor"
select select "not_equal"
select select "vendor"
select select "not_equal"
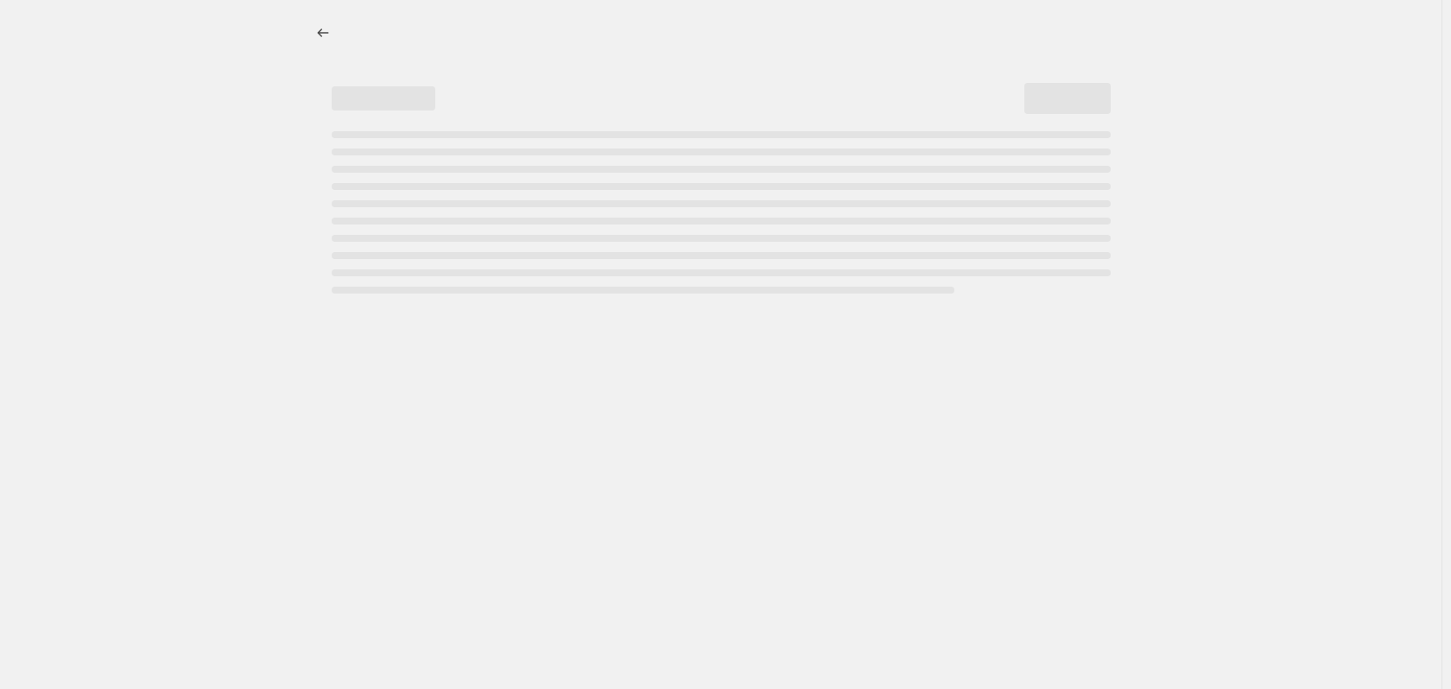
select select "vendor"
select select "not_equal"
select select "vendor"
select select "not_equal"
select select "product_status"
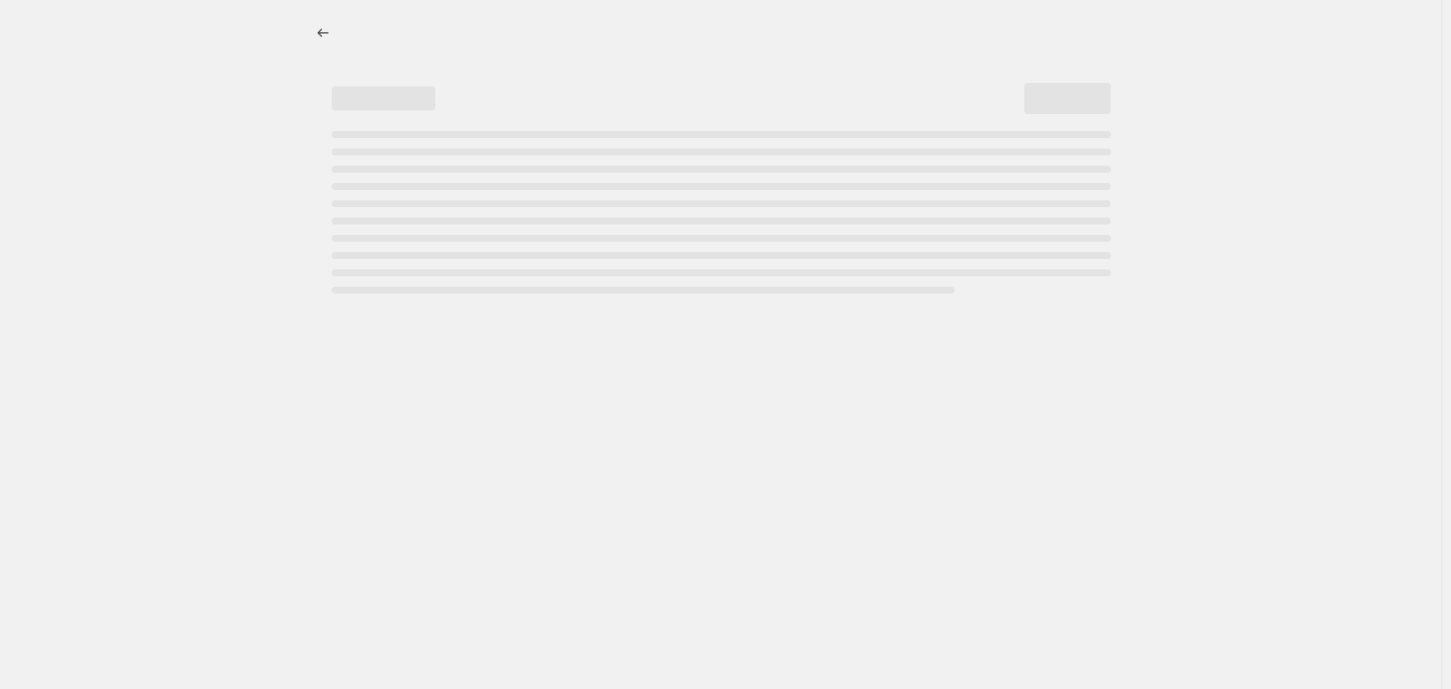
select select "not_equal"
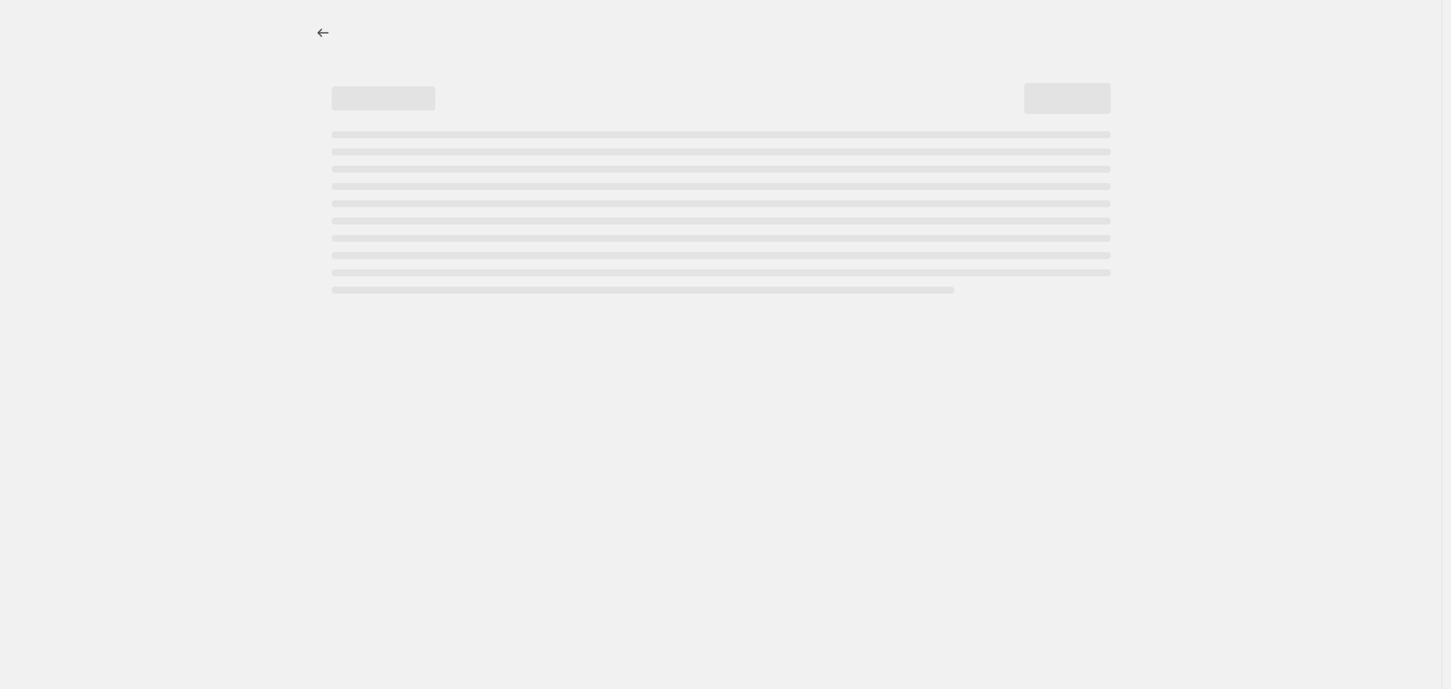
select select "not_equal"
select select "tag"
select select "not_equal"
